Goal: Task Accomplishment & Management: Manage account settings

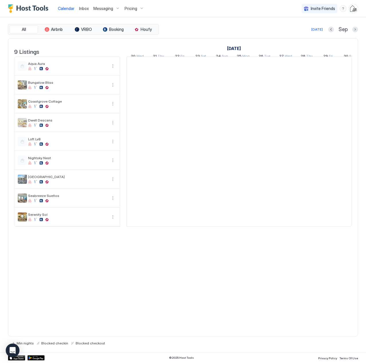
scroll to position [0, 318]
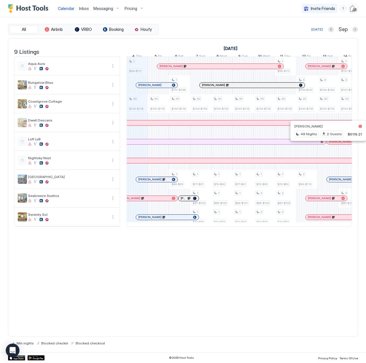
click at [333, 144] on div at bounding box center [333, 142] width 5 height 5
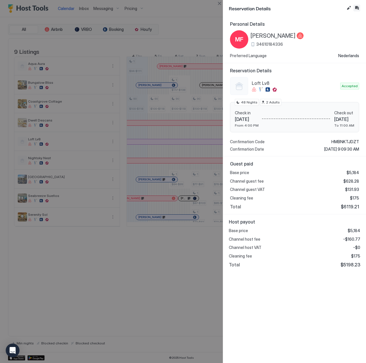
click at [357, 7] on button "Inbox" at bounding box center [356, 8] width 7 height 7
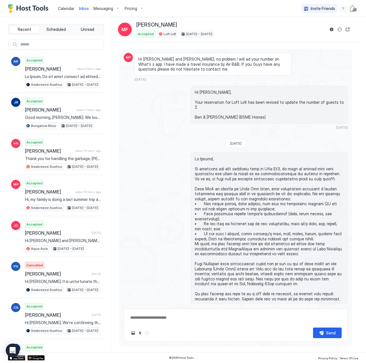
scroll to position [825, 0]
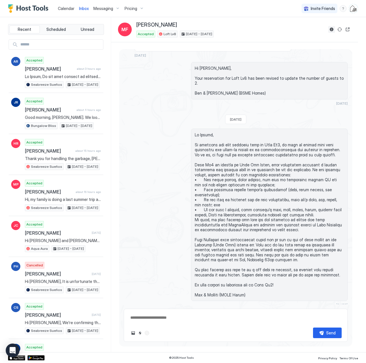
click at [331, 30] on button "Reservation information" at bounding box center [331, 29] width 7 height 7
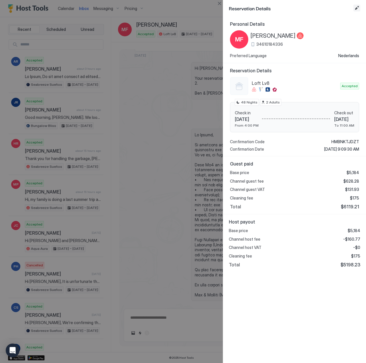
click at [355, 7] on button "Edit reservation" at bounding box center [356, 8] width 7 height 7
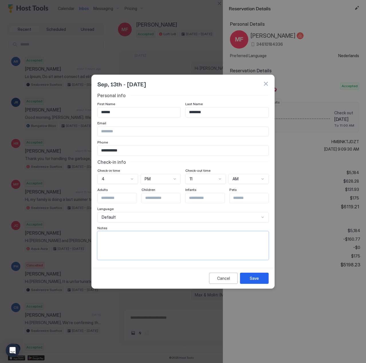
click at [150, 253] on textarea "Input Field" at bounding box center [183, 246] width 170 height 28
type textarea "**********"
click at [256, 280] on div "Save" at bounding box center [253, 278] width 9 height 6
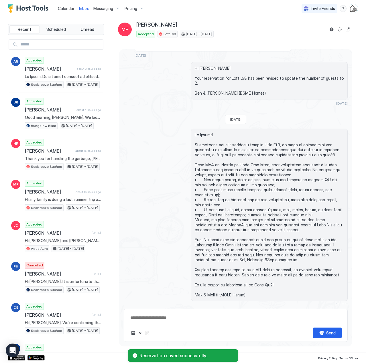
click at [61, 7] on span "Calendar" at bounding box center [66, 8] width 17 height 5
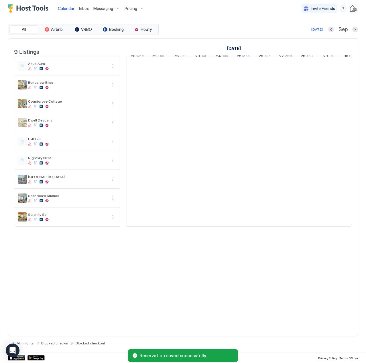
scroll to position [0, 318]
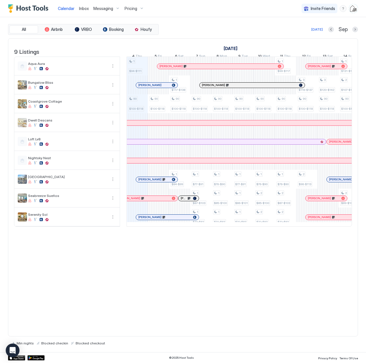
click at [85, 8] on span "Inbox" at bounding box center [84, 8] width 10 height 5
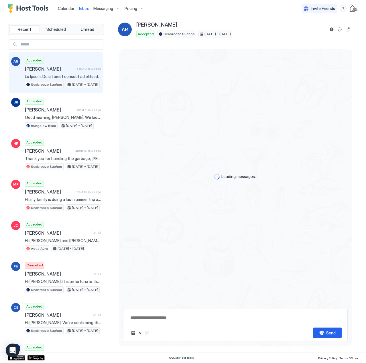
scroll to position [805, 0]
